Goal: Navigation & Orientation: Understand site structure

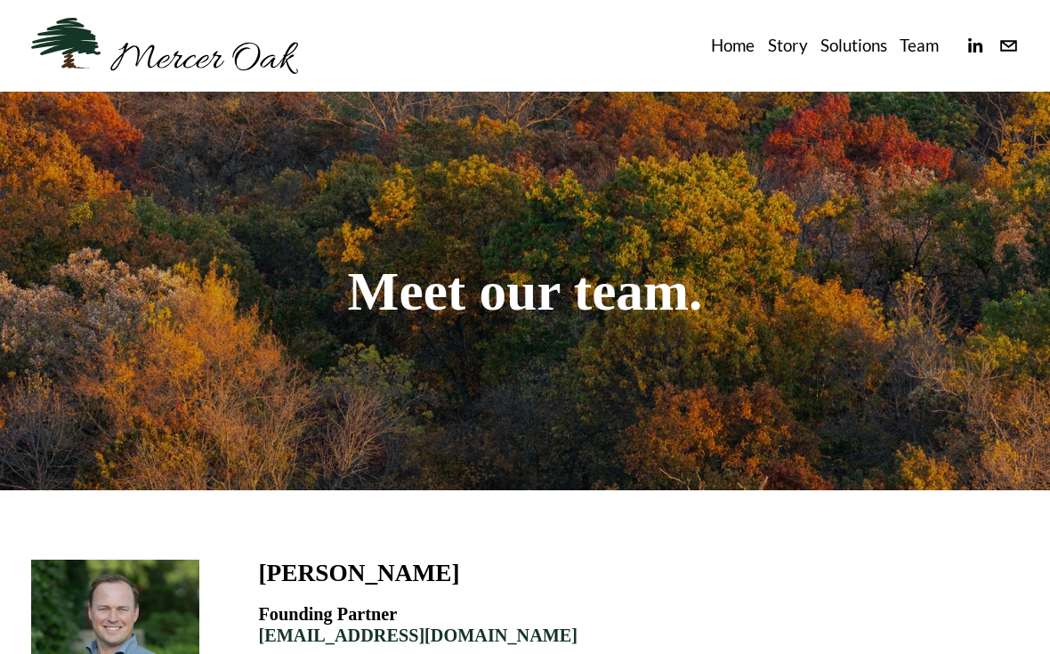
click at [785, 34] on link "Story" at bounding box center [788, 45] width 40 height 28
click at [722, 40] on link "Home" at bounding box center [733, 45] width 44 height 28
click at [846, 43] on link "Solutions" at bounding box center [854, 45] width 67 height 28
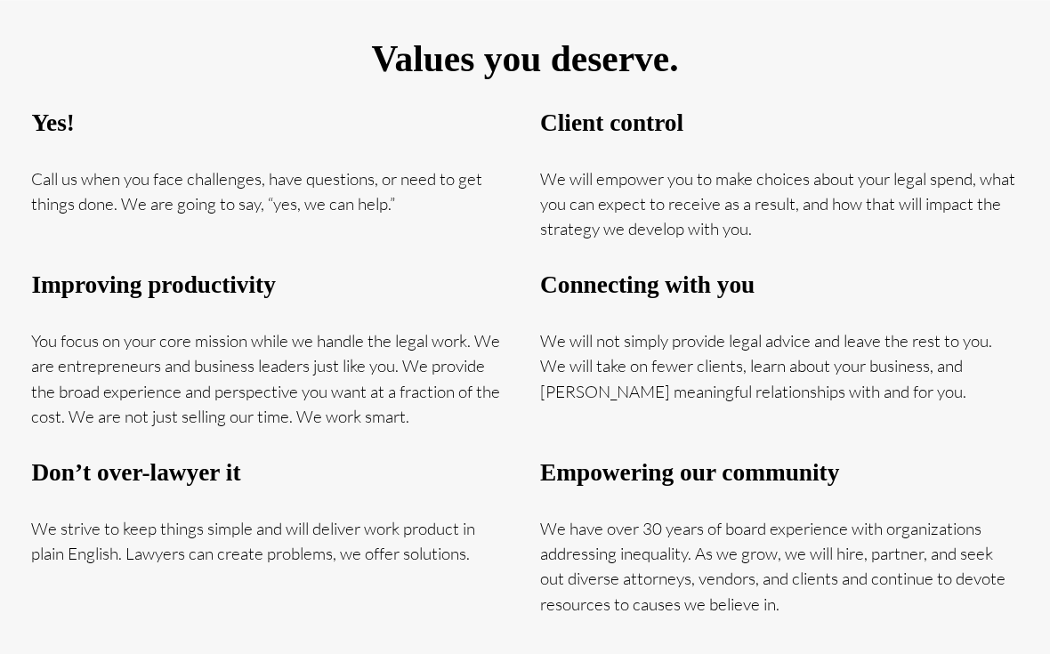
scroll to position [745, 0]
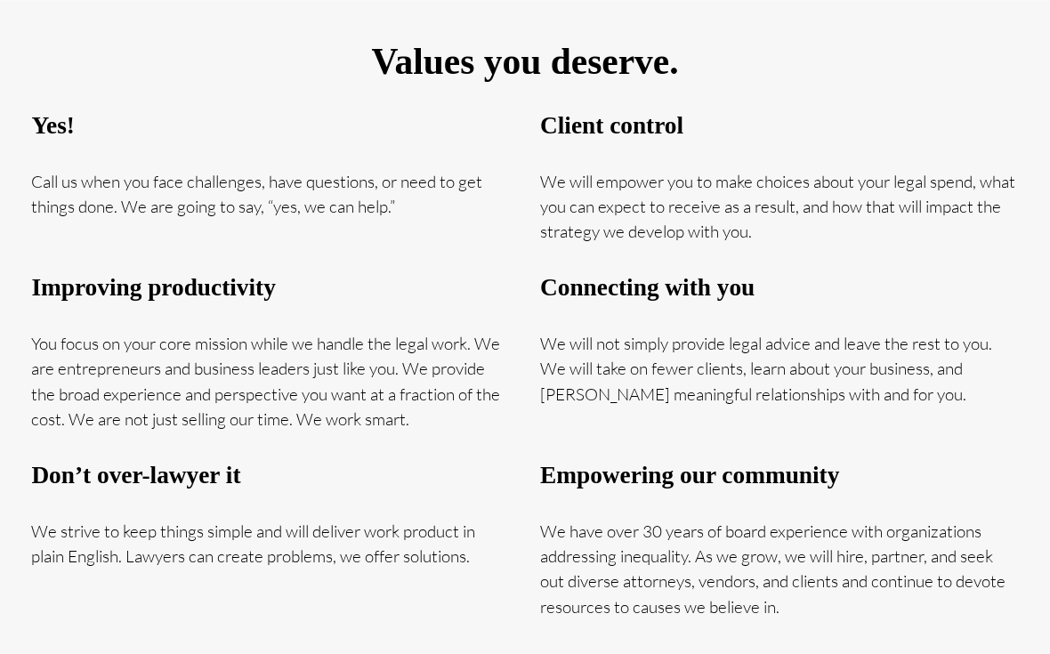
click at [26, 482] on div "Don’t over-lawyer it We strive to keep things simple and will deliver work prod…" at bounding box center [270, 515] width 509 height 137
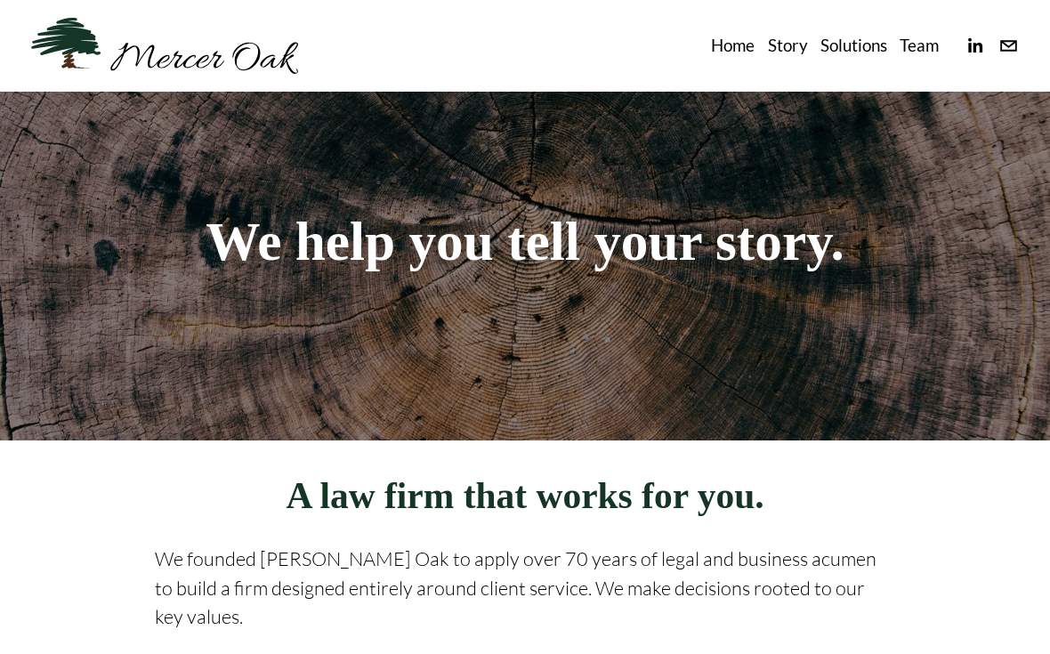
scroll to position [0, 0]
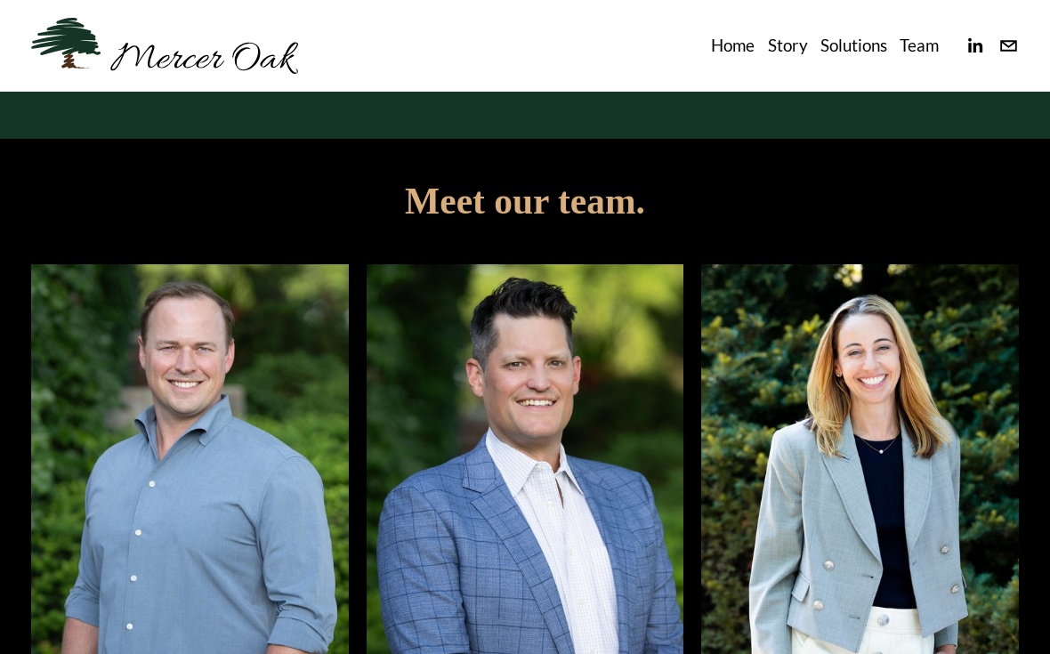
scroll to position [2901, 0]
